Goal: Task Accomplishment & Management: Manage account settings

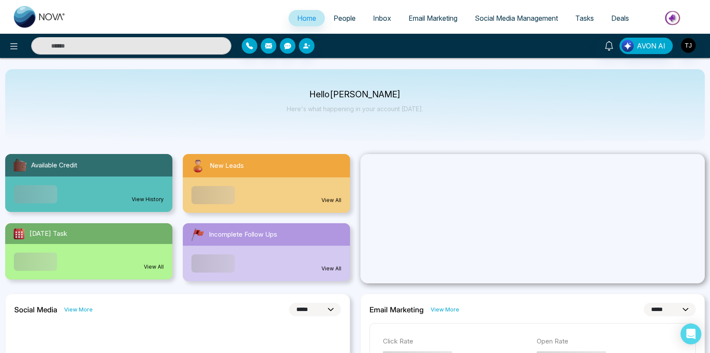
select select "*"
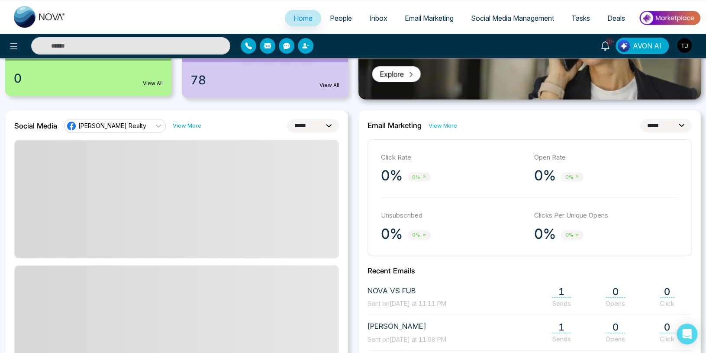
scroll to position [189, 0]
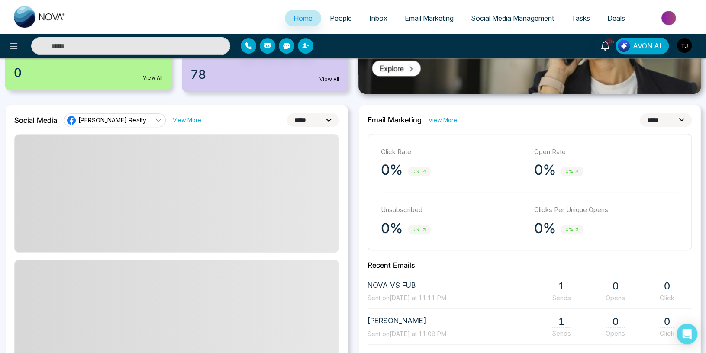
click at [101, 122] on span "[PERSON_NAME] Realty" at bounding box center [112, 120] width 68 height 8
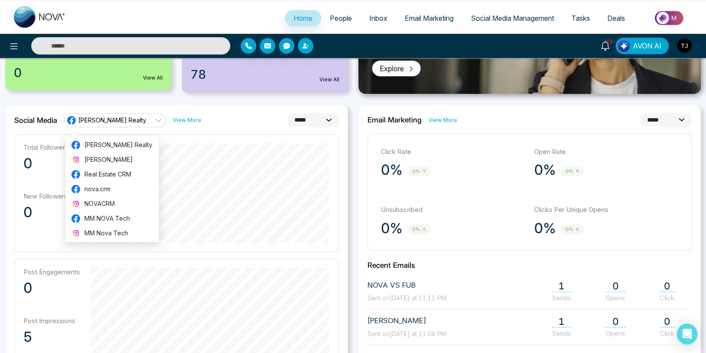
click at [246, 106] on div "**********" at bounding box center [176, 307] width 343 height 406
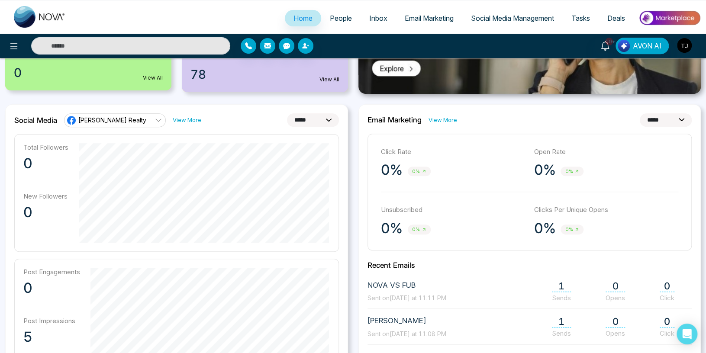
click at [124, 118] on span "[PERSON_NAME] Realty" at bounding box center [112, 120] width 68 height 8
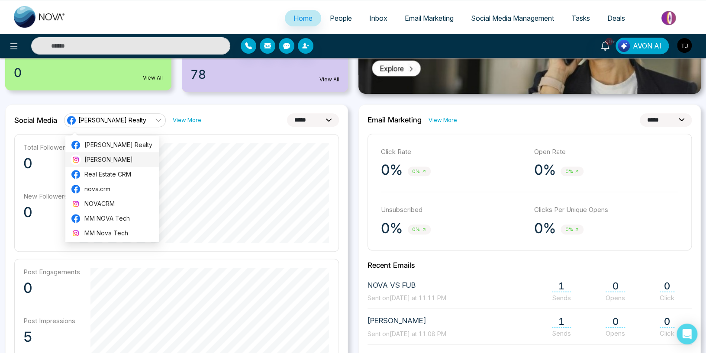
click at [97, 157] on span "[PERSON_NAME]" at bounding box center [118, 160] width 69 height 10
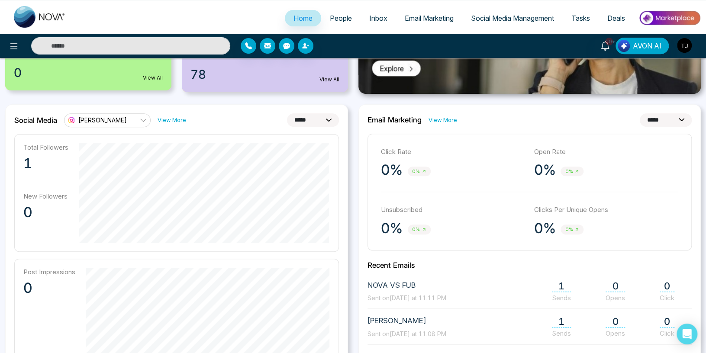
click at [117, 120] on span "[PERSON_NAME]" at bounding box center [102, 120] width 49 height 8
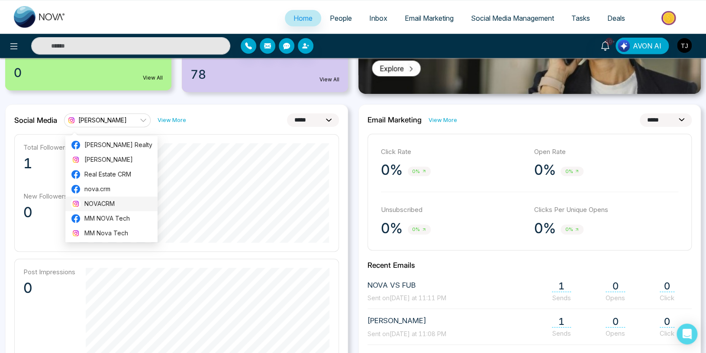
click at [97, 198] on li "NOVACRM" at bounding box center [111, 204] width 92 height 15
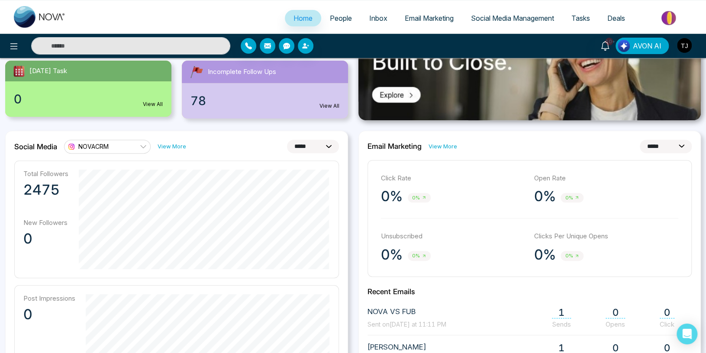
scroll to position [143, 0]
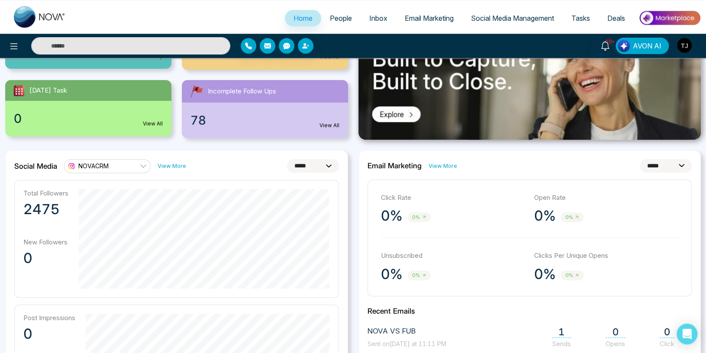
click at [107, 169] on span "NOVACRM" at bounding box center [93, 166] width 30 height 8
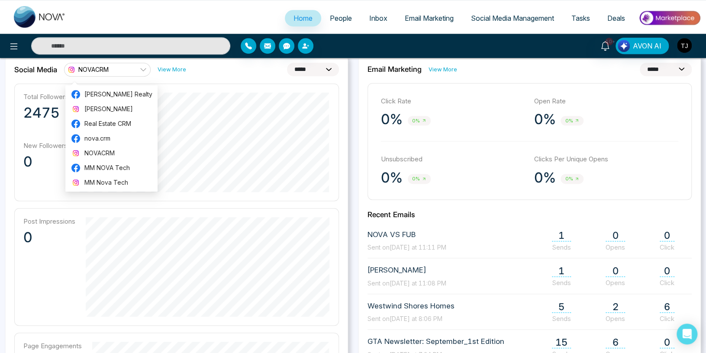
scroll to position [235, 0]
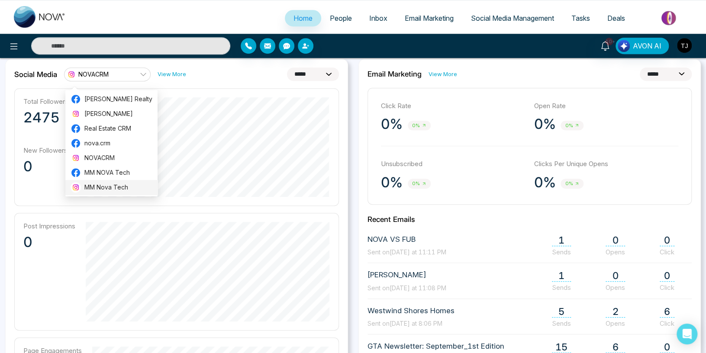
click at [101, 183] on span "MM Nova Tech" at bounding box center [118, 188] width 68 height 10
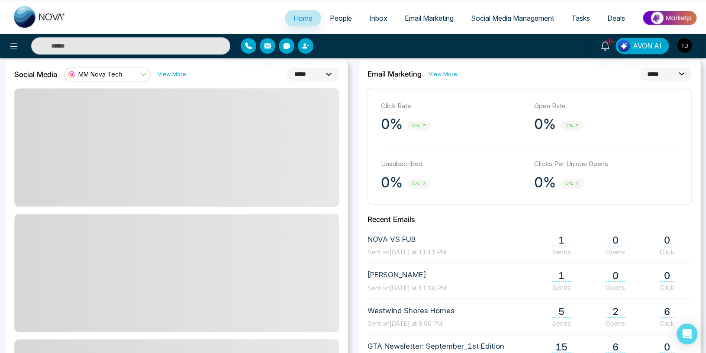
click at [287, 68] on select "**********" at bounding box center [313, 74] width 52 height 13
select select "**"
click option "**********" at bounding box center [0, 0] width 0 height 0
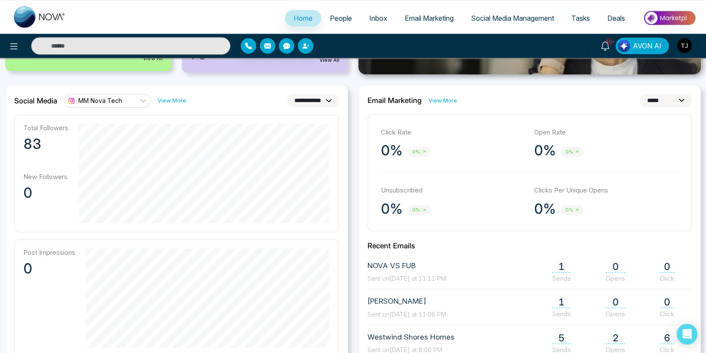
scroll to position [186, 0]
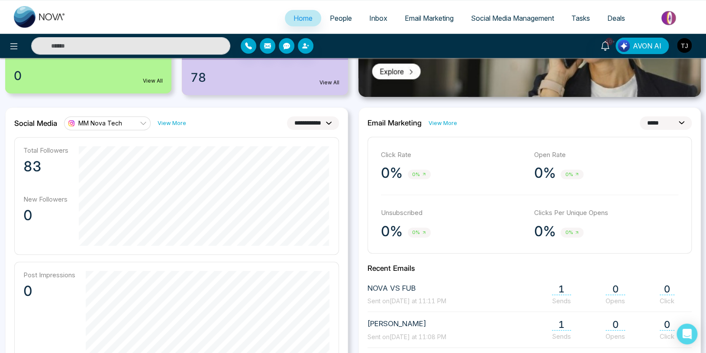
click at [99, 124] on div "MM Nova Tech" at bounding box center [94, 123] width 56 height 10
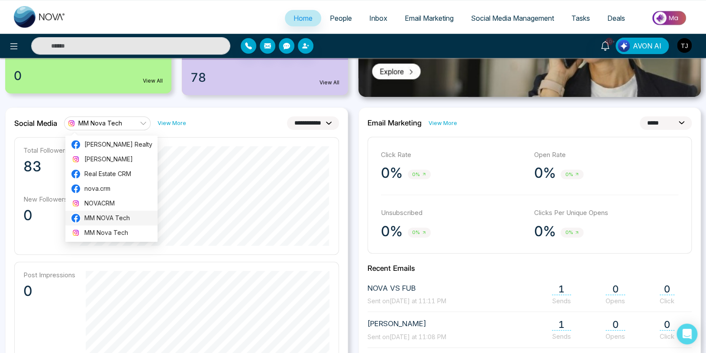
click at [95, 217] on span "MM NOVA Tech" at bounding box center [118, 219] width 68 height 10
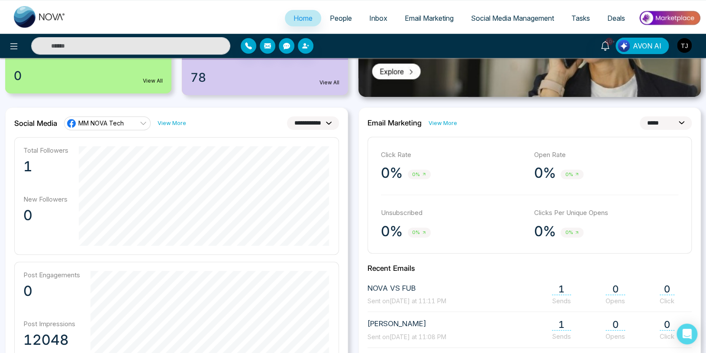
click at [117, 126] on link "MM NOVA Tech" at bounding box center [107, 124] width 87 height 14
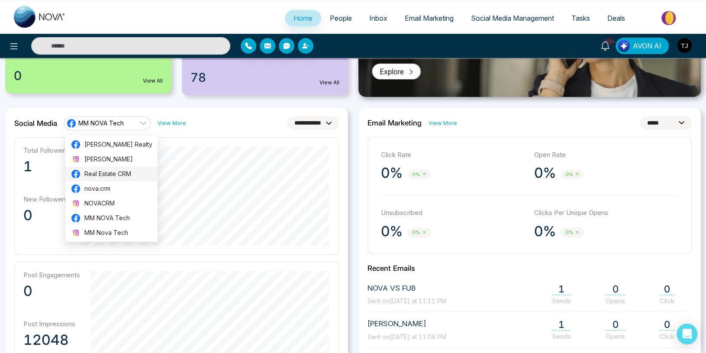
click at [100, 175] on span "Real Estate CRM" at bounding box center [118, 174] width 68 height 10
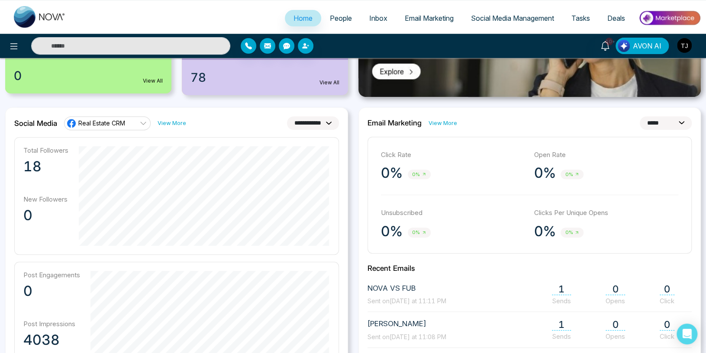
click at [103, 117] on link "Real Estate CRM" at bounding box center [107, 124] width 87 height 14
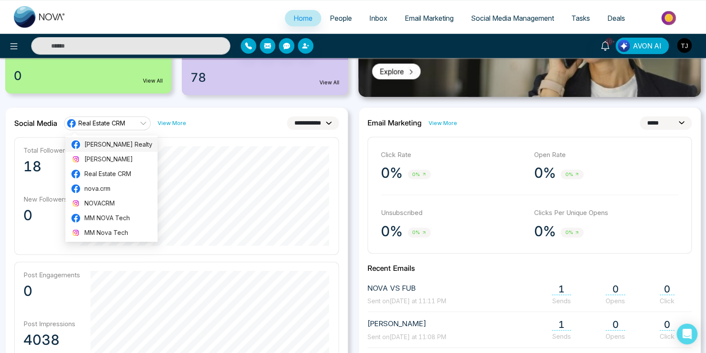
click at [93, 144] on span "[PERSON_NAME] Realty" at bounding box center [118, 145] width 68 height 10
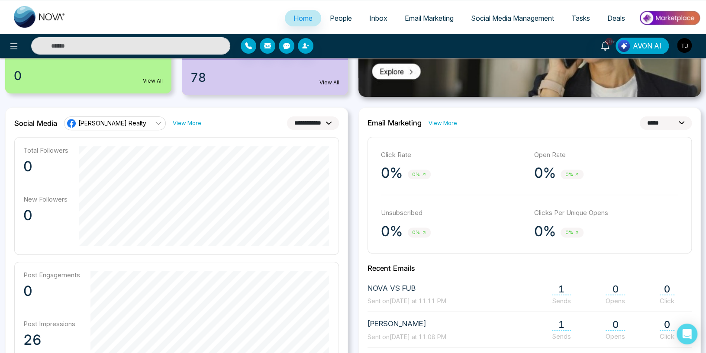
click at [104, 119] on span "[PERSON_NAME] Realty" at bounding box center [112, 123] width 68 height 8
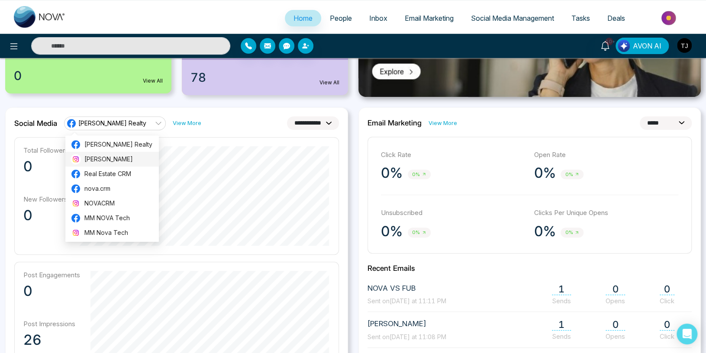
click at [97, 159] on span "[PERSON_NAME]" at bounding box center [118, 160] width 69 height 10
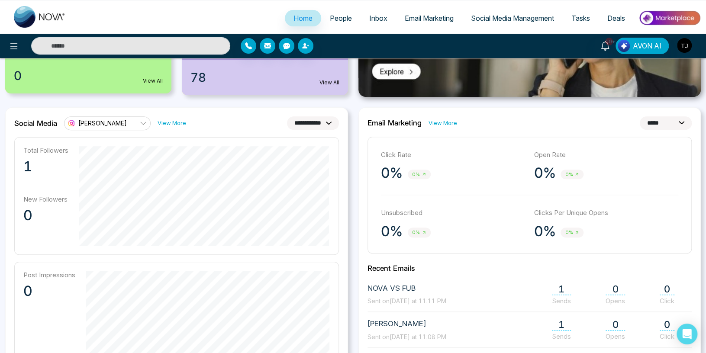
click at [104, 120] on span "[PERSON_NAME]" at bounding box center [102, 123] width 49 height 8
click at [494, 17] on span "Social Media Management" at bounding box center [512, 18] width 83 height 9
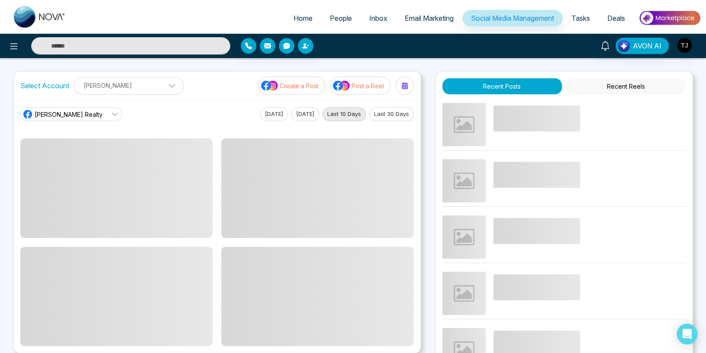
click at [87, 114] on span "[PERSON_NAME] Realty" at bounding box center [69, 114] width 68 height 9
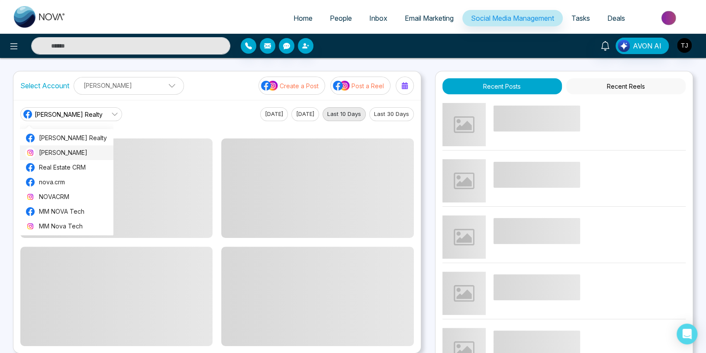
click at [71, 154] on span "[PERSON_NAME]" at bounding box center [73, 153] width 69 height 10
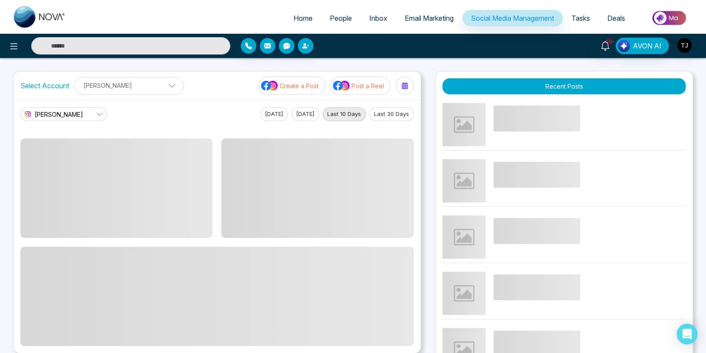
click at [389, 115] on button "Last 30 Days" at bounding box center [391, 114] width 45 height 14
click at [87, 115] on link "[PERSON_NAME]" at bounding box center [63, 114] width 87 height 14
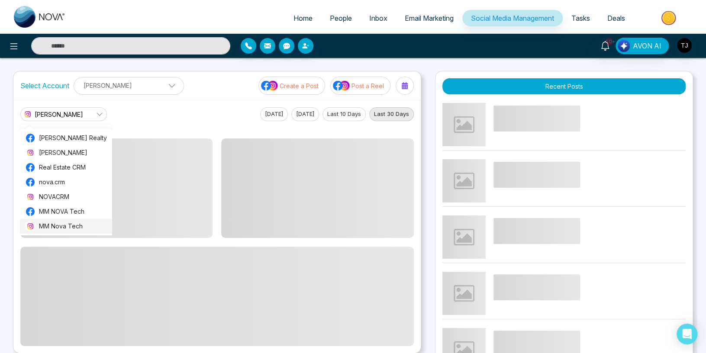
click at [55, 231] on span "MM Nova Tech" at bounding box center [73, 227] width 68 height 10
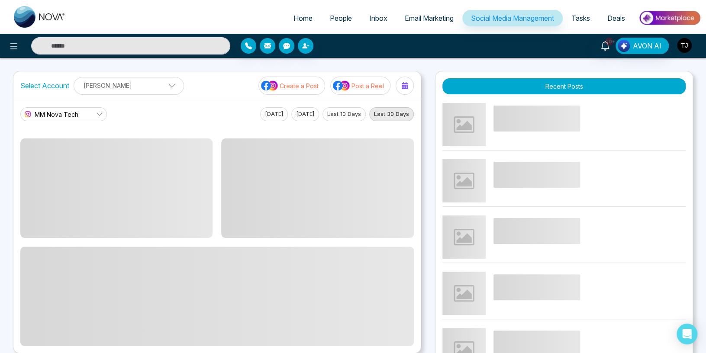
click at [687, 44] on img "button" at bounding box center [684, 45] width 15 height 15
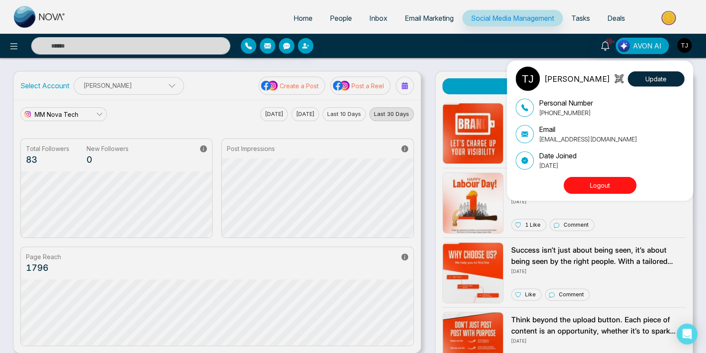
click at [178, 15] on div "[PERSON_NAME] Update Personal Number [PHONE_NUMBER] Email [EMAIL_ADDRESS][DOMAI…" at bounding box center [353, 176] width 706 height 353
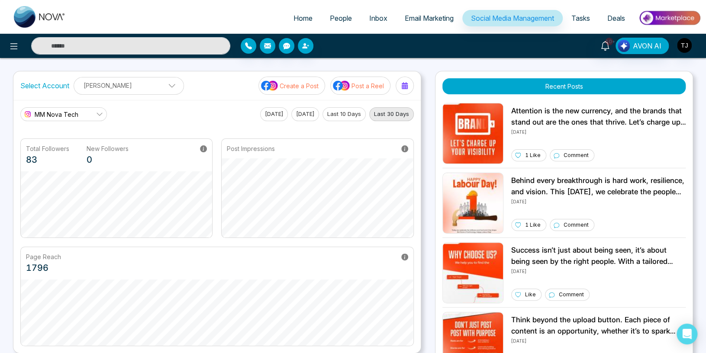
click at [92, 117] on link "MM Nova Tech" at bounding box center [63, 114] width 87 height 14
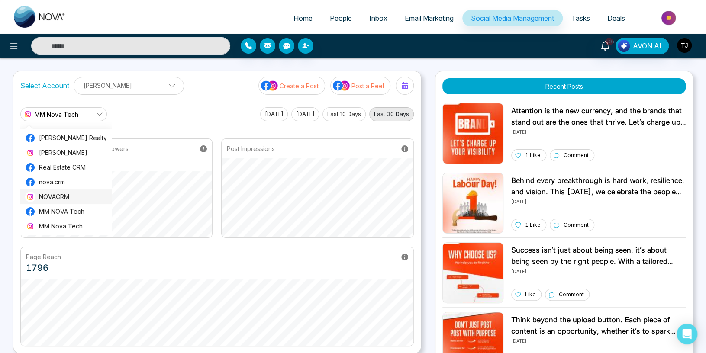
click at [66, 202] on span "NOVACRM" at bounding box center [73, 197] width 68 height 10
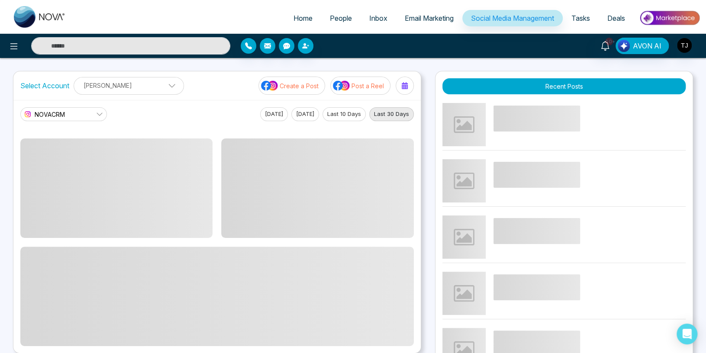
click at [140, 15] on ul "Home People Inbox Email Marketing Social Media Management Tasks Deals" at bounding box center [387, 19] width 627 height 24
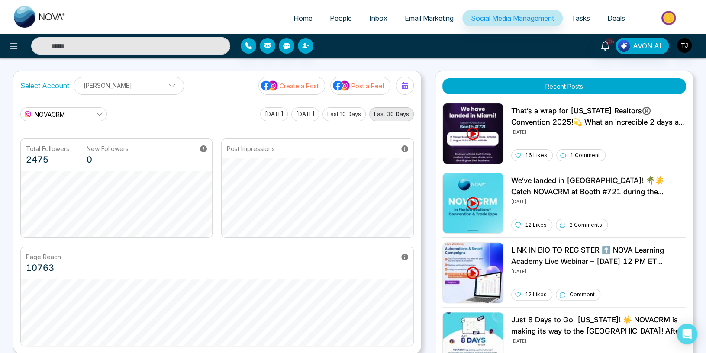
click at [84, 117] on link "NOVACRM" at bounding box center [63, 114] width 87 height 14
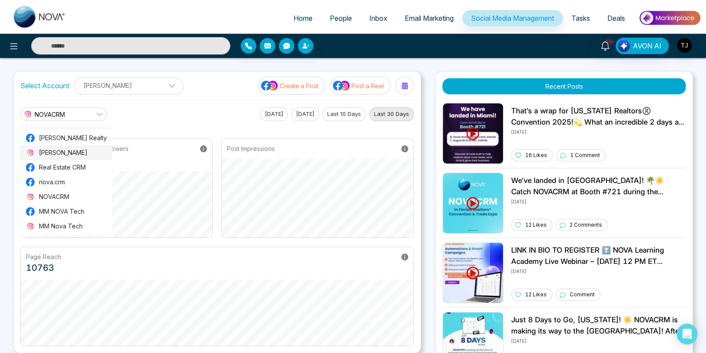
click at [58, 158] on span "[PERSON_NAME]" at bounding box center [73, 153] width 68 height 10
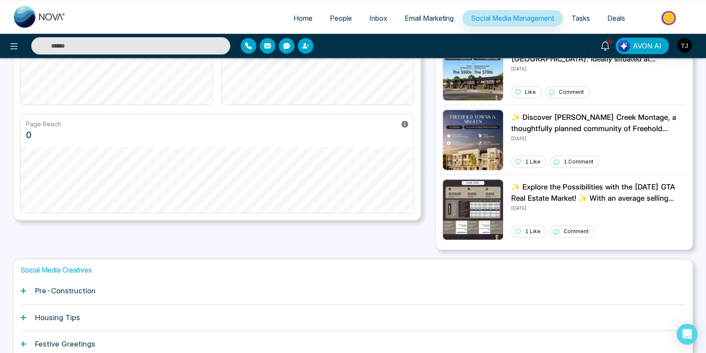
scroll to position [46, 0]
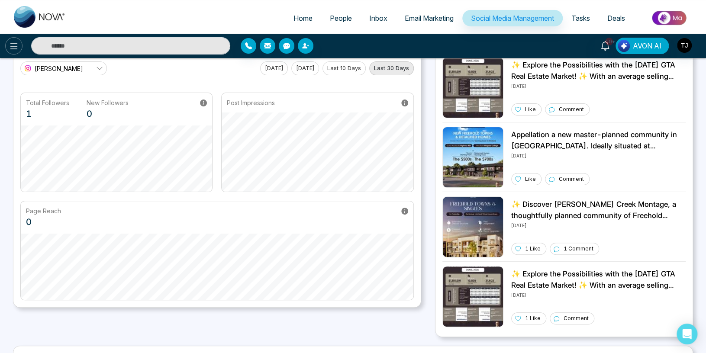
click at [16, 44] on button at bounding box center [13, 45] width 17 height 17
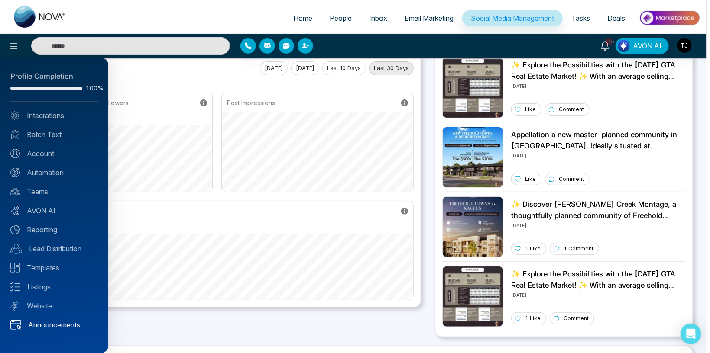
click at [55, 326] on link "Announcements" at bounding box center [53, 325] width 87 height 10
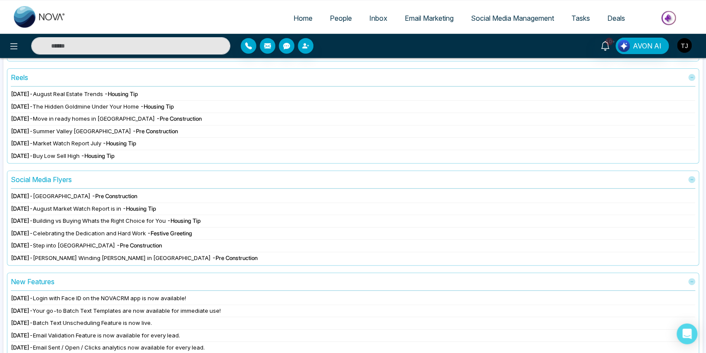
scroll to position [108, 0]
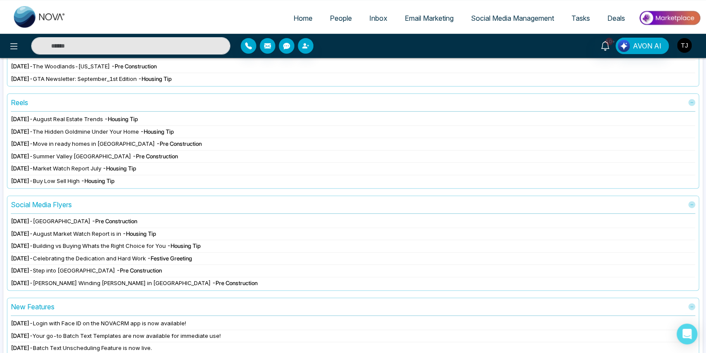
click at [684, 45] on img "button" at bounding box center [684, 45] width 15 height 15
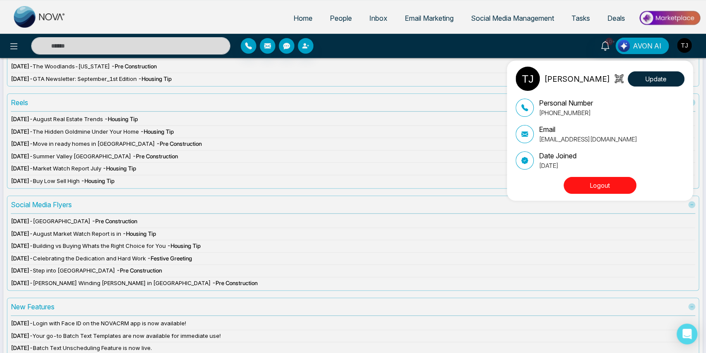
click at [297, 15] on div "[PERSON_NAME] Update Personal Number [PHONE_NUMBER] Email [EMAIL_ADDRESS][DOMAI…" at bounding box center [353, 176] width 706 height 353
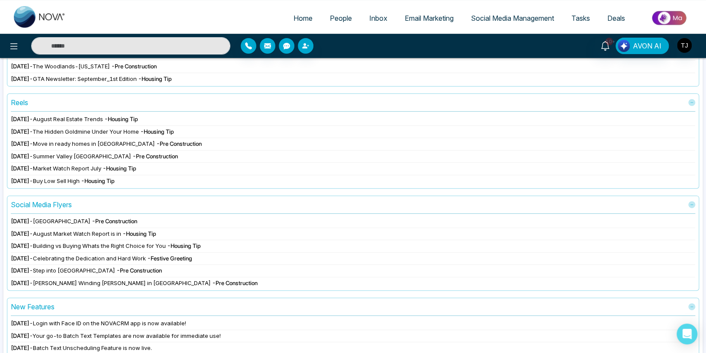
click at [297, 16] on span "Home" at bounding box center [303, 18] width 19 height 9
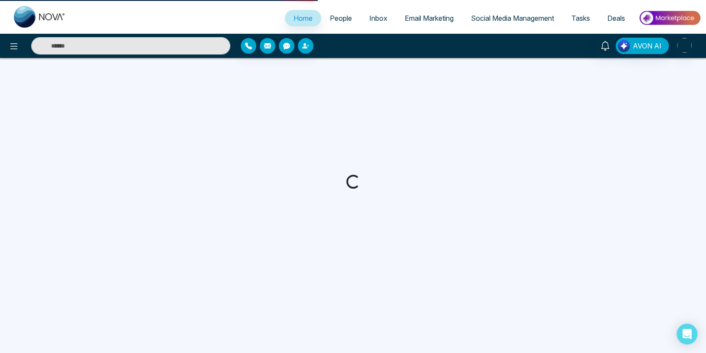
select select "*"
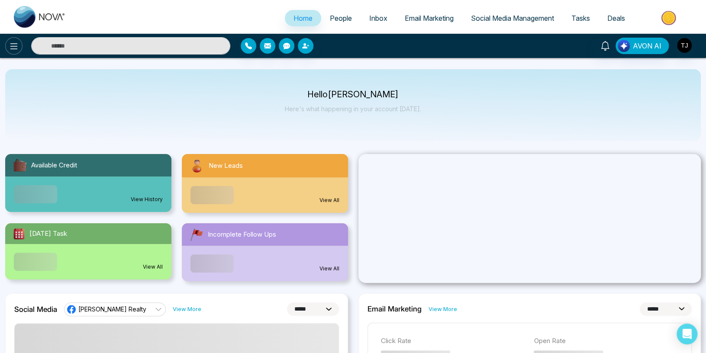
click at [10, 44] on icon at bounding box center [14, 46] width 10 height 10
click at [15, 46] on icon at bounding box center [13, 46] width 7 height 6
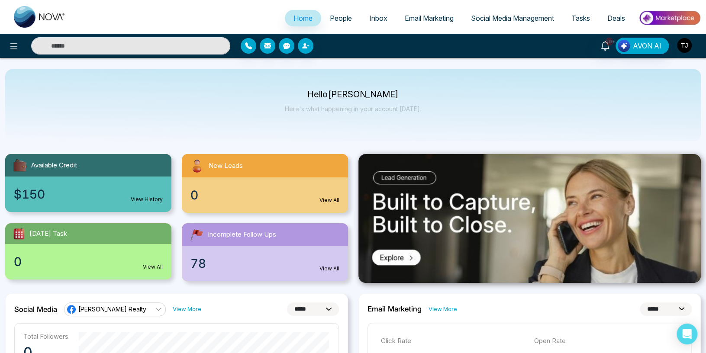
click at [687, 44] on img "button" at bounding box center [684, 45] width 15 height 15
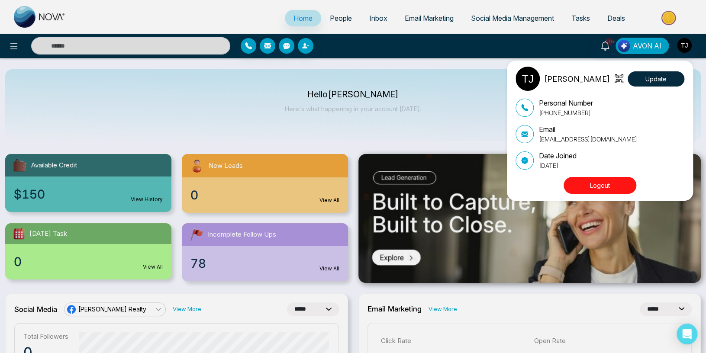
click at [603, 186] on button "Logout" at bounding box center [600, 185] width 73 height 17
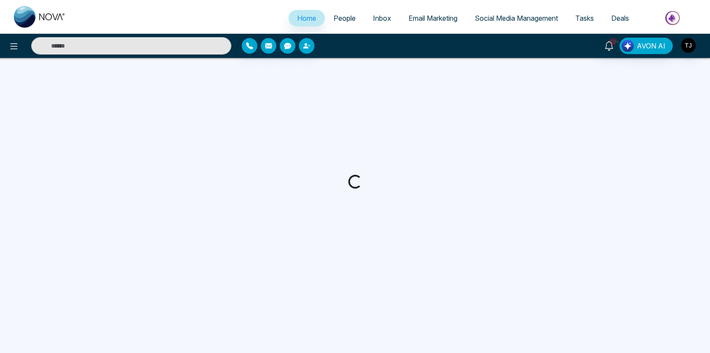
select select "*"
